Goal: Task Accomplishment & Management: Manage account settings

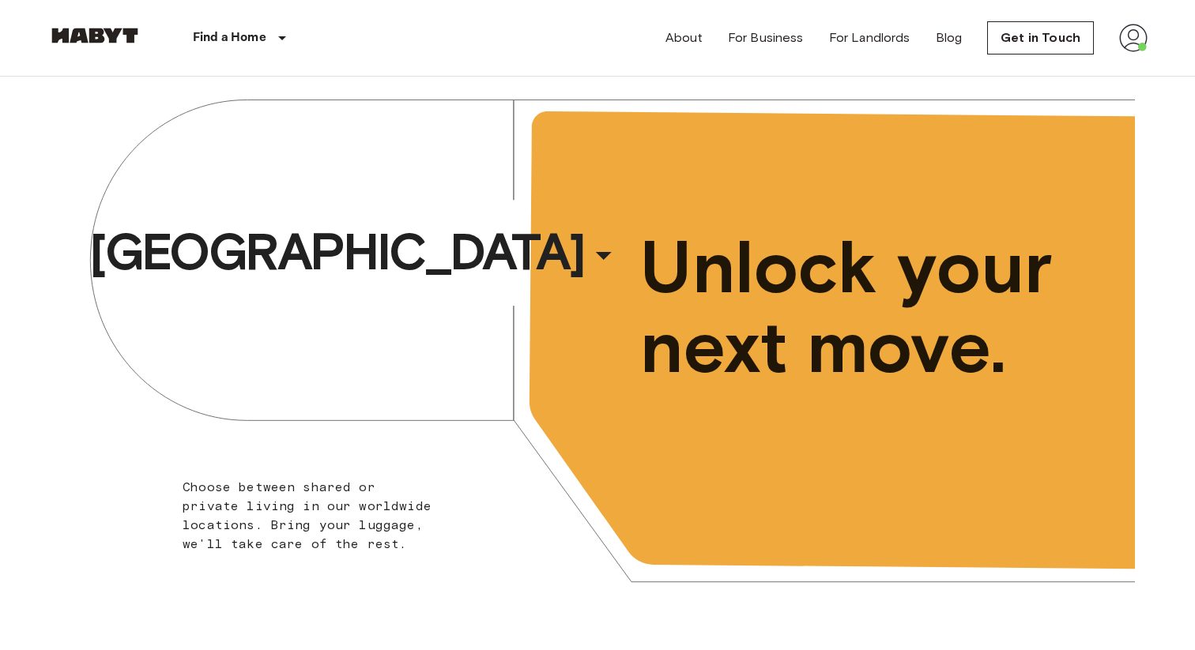
click at [1134, 55] on div "About For Business For Landlords Blog Get in Touch" at bounding box center [906, 38] width 482 height 76
click at [1134, 51] on img at bounding box center [1133, 38] width 28 height 28
click at [1057, 64] on li "Profile" at bounding box center [1103, 66] width 158 height 28
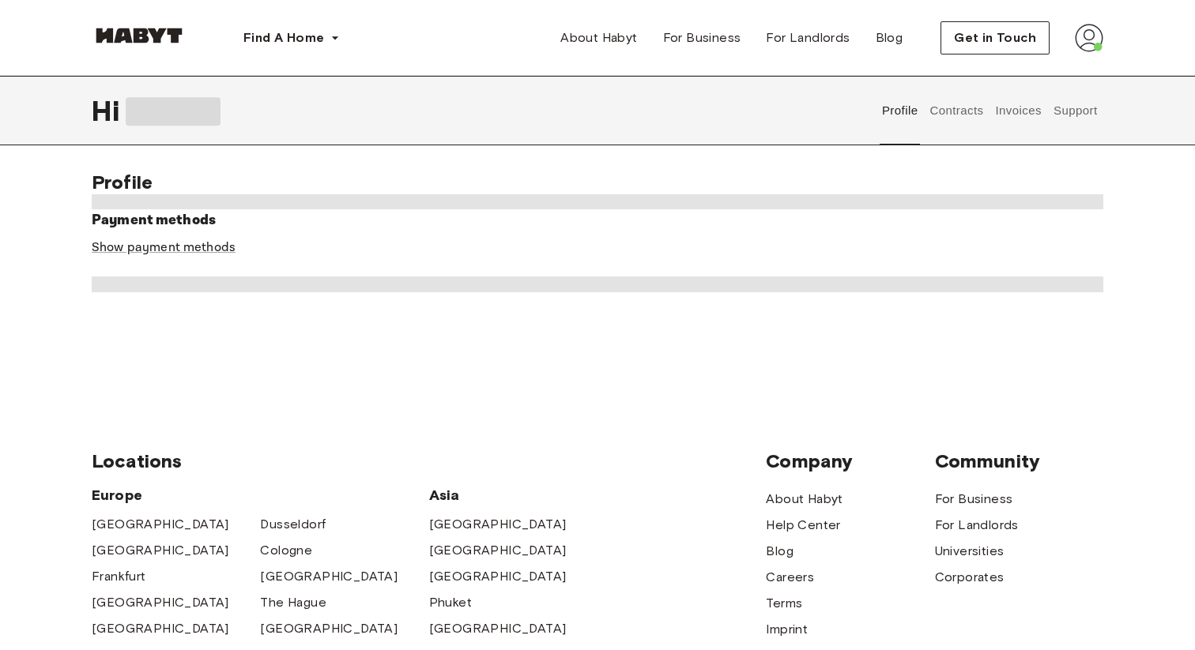
click at [968, 112] on button "Contracts" at bounding box center [957, 111] width 58 height 70
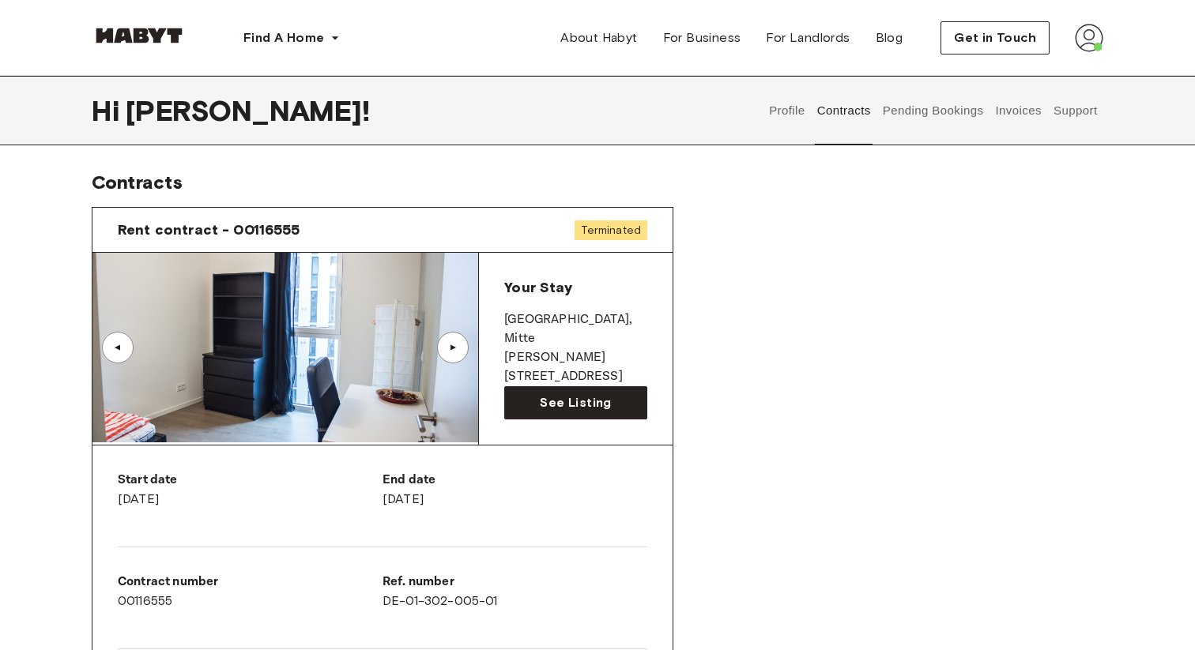
click at [954, 127] on button "Pending Bookings" at bounding box center [932, 111] width 105 height 70
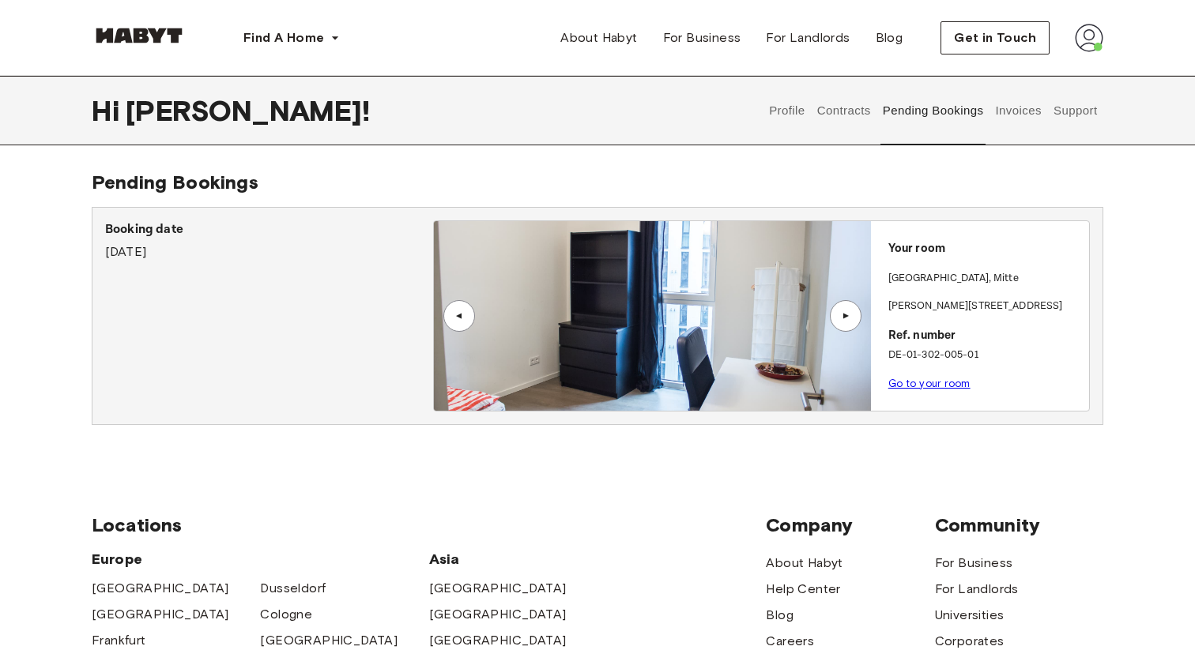
click at [1023, 116] on button "Invoices" at bounding box center [1018, 111] width 50 height 70
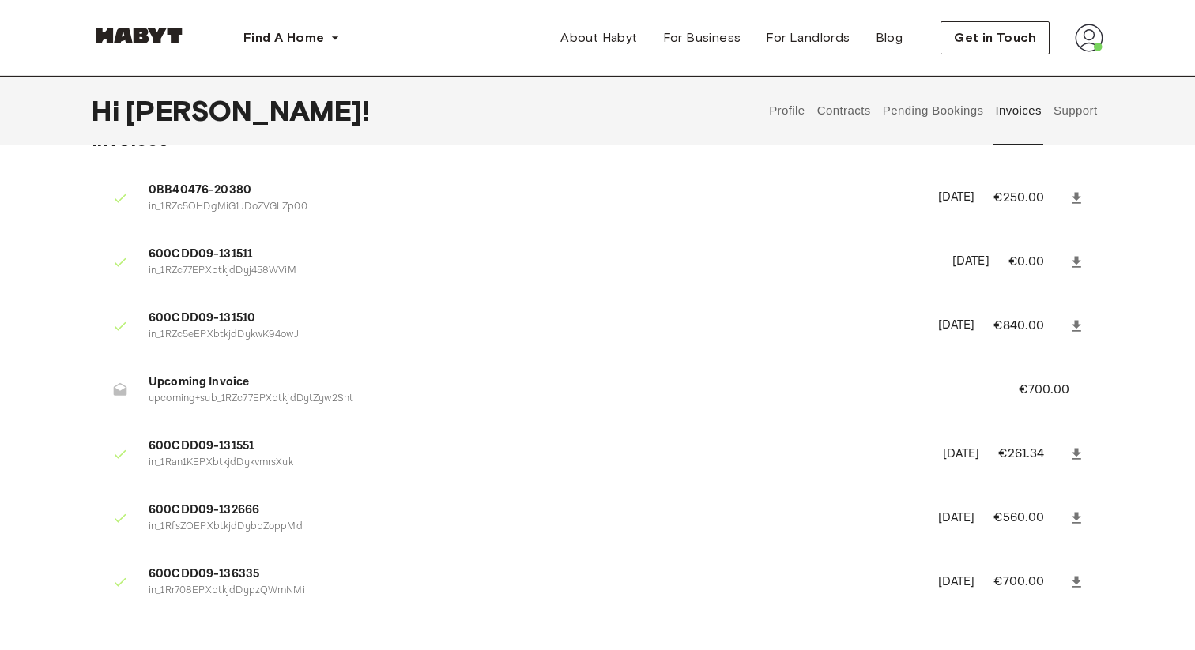
scroll to position [48, 0]
